Goal: Transaction & Acquisition: Obtain resource

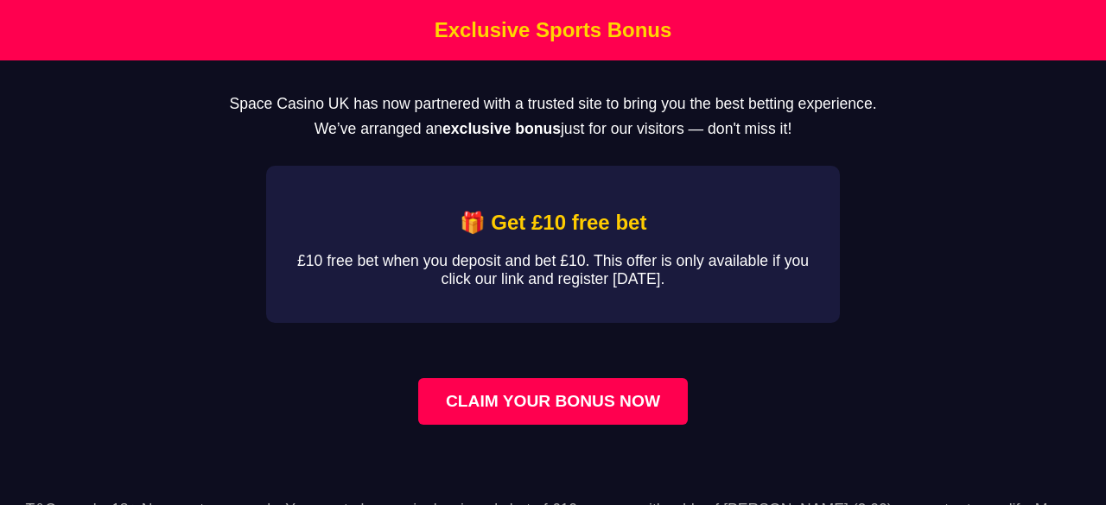
click at [482, 398] on link "CLAIM YOUR BONUS NOW" at bounding box center [553, 401] width 270 height 47
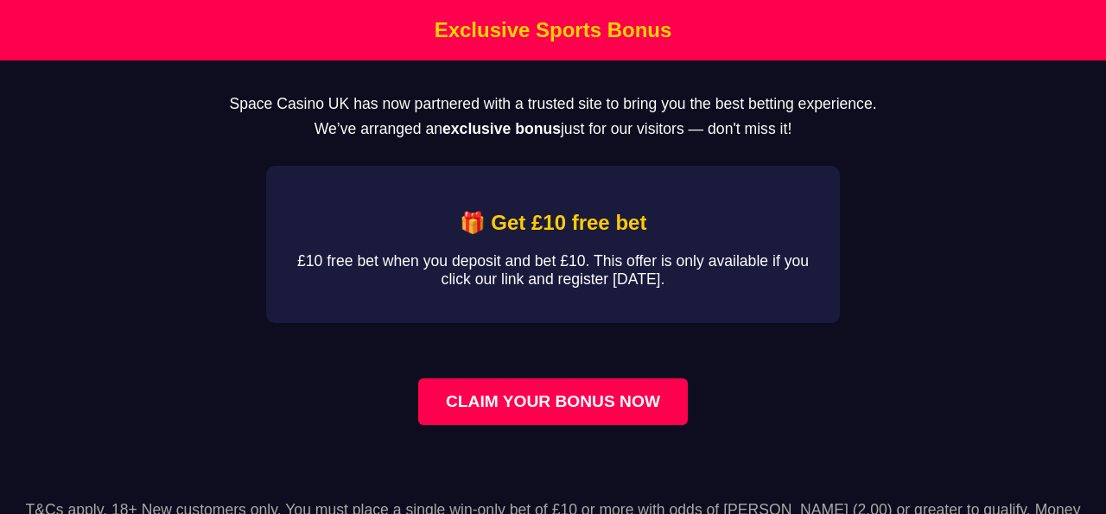
click at [553, 415] on link "CLAIM YOUR BONUS NOW" at bounding box center [553, 401] width 270 height 47
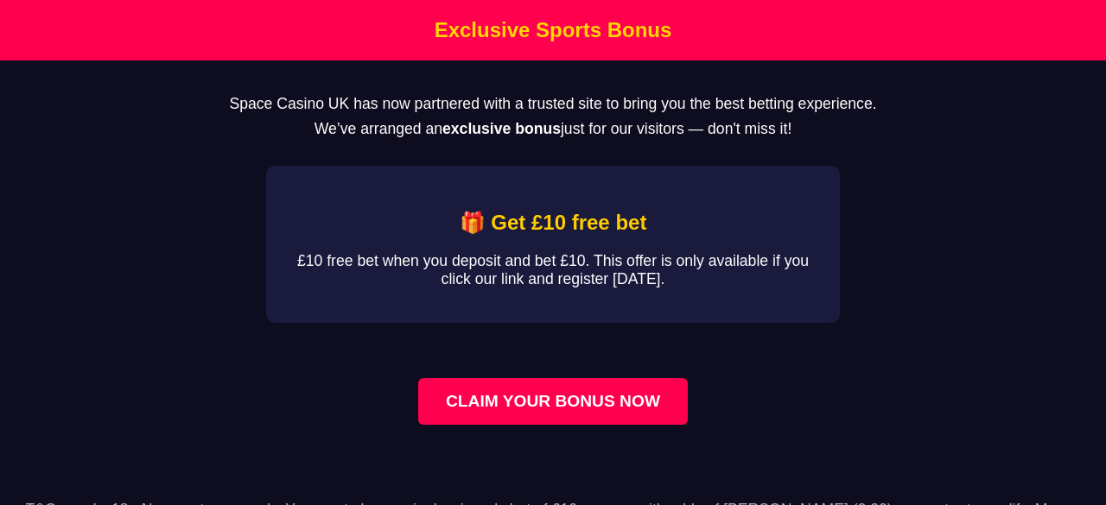
click at [487, 392] on link "CLAIM YOUR BONUS NOW" at bounding box center [553, 401] width 270 height 47
